Goal: Use online tool/utility: Utilize a website feature to perform a specific function

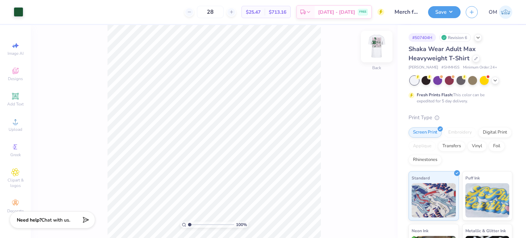
click at [375, 46] on img at bounding box center [376, 46] width 27 height 27
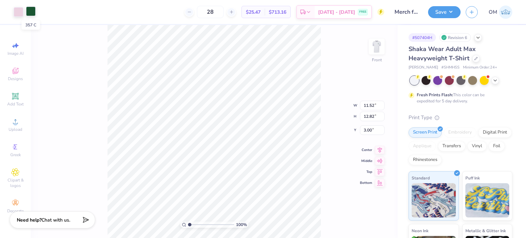
click at [30, 9] on div at bounding box center [31, 12] width 10 height 10
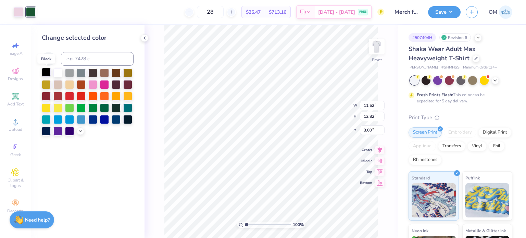
click at [44, 75] on div at bounding box center [46, 72] width 9 height 9
click at [17, 9] on div at bounding box center [19, 12] width 10 height 10
click at [82, 59] on input at bounding box center [97, 59] width 73 height 14
click at [146, 38] on icon at bounding box center [144, 37] width 5 height 5
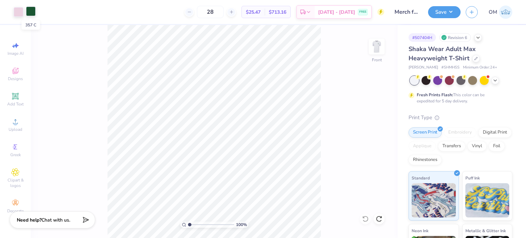
click at [29, 13] on div at bounding box center [31, 12] width 10 height 10
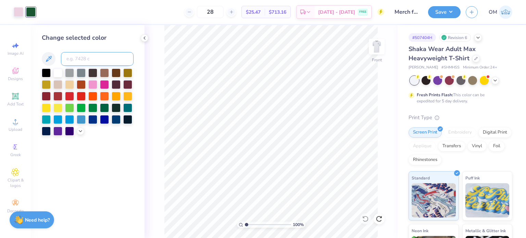
click at [79, 53] on input at bounding box center [97, 59] width 73 height 14
click at [45, 76] on div at bounding box center [46, 72] width 9 height 9
click at [15, 13] on div at bounding box center [19, 12] width 10 height 10
click at [81, 64] on input at bounding box center [97, 59] width 73 height 14
type input "357"
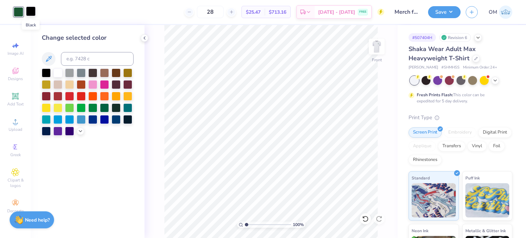
click at [29, 7] on div at bounding box center [31, 12] width 10 height 10
drag, startPoint x: 71, startPoint y: 49, endPoint x: 76, endPoint y: 55, distance: 8.3
click at [76, 55] on div "Change selected color" at bounding box center [88, 84] width 92 height 102
click at [76, 55] on input at bounding box center [97, 59] width 73 height 14
type input "670"
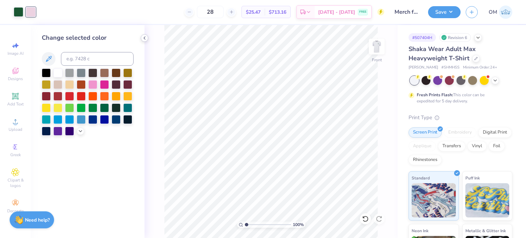
click at [144, 37] on icon at bounding box center [144, 37] width 5 height 5
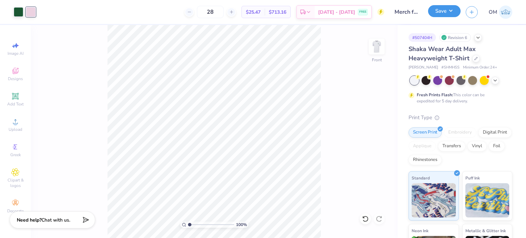
click at [443, 11] on button "Save" at bounding box center [444, 11] width 33 height 12
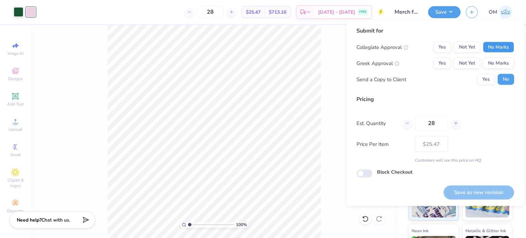
click at [495, 50] on button "No Marks" at bounding box center [498, 47] width 31 height 11
click at [497, 61] on button "No Marks" at bounding box center [498, 63] width 31 height 11
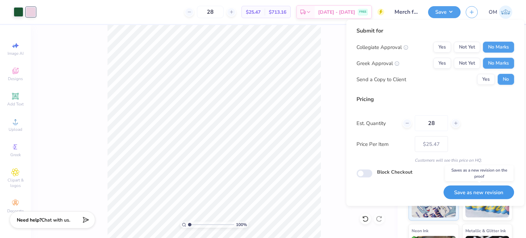
click at [473, 193] on button "Save as new revision" at bounding box center [479, 192] width 71 height 14
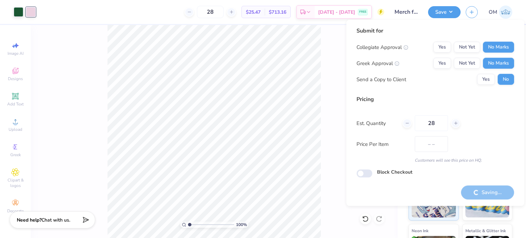
type input "$25.47"
